Goal: Task Accomplishment & Management: Manage account settings

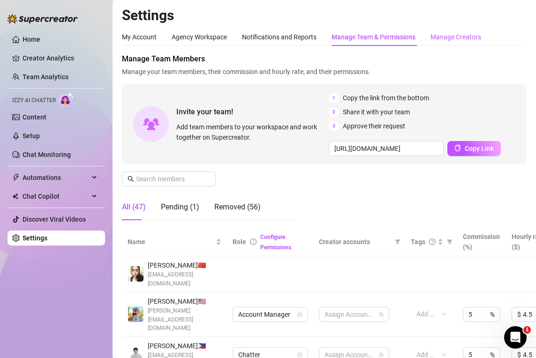
click at [450, 35] on div "Manage Creators" at bounding box center [455, 37] width 51 height 10
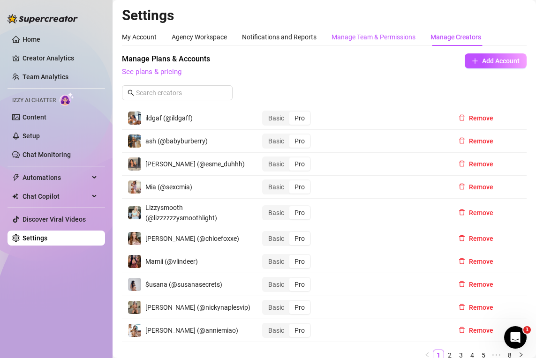
click at [401, 35] on div "Manage Team & Permissions" at bounding box center [373, 37] width 84 height 10
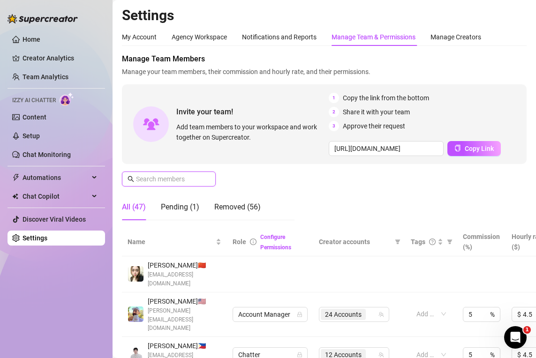
click at [177, 176] on input "text" at bounding box center [169, 179] width 67 height 10
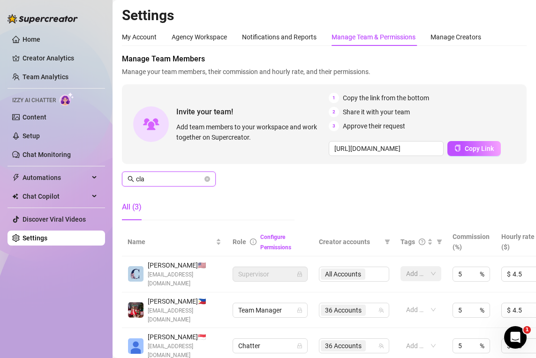
scroll to position [94, 0]
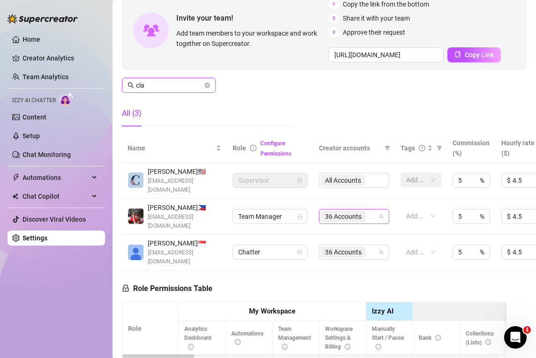
click at [373, 213] on div "36 Accounts" at bounding box center [348, 216] width 57 height 13
type input "cla"
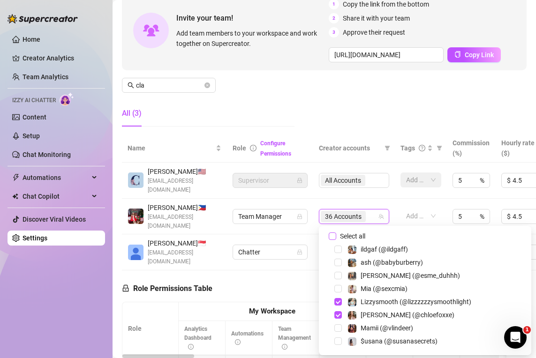
click at [344, 233] on span "Select all" at bounding box center [352, 236] width 33 height 10
click at [336, 233] on input "Select all" at bounding box center [331, 235] width 7 height 7
checkbox input "true"
click at [362, 117] on div "Manage Team Members Manage your team members, their commission and hourly rate,…" at bounding box center [324, 47] width 404 height 174
